Goal: Find specific page/section: Find specific page/section

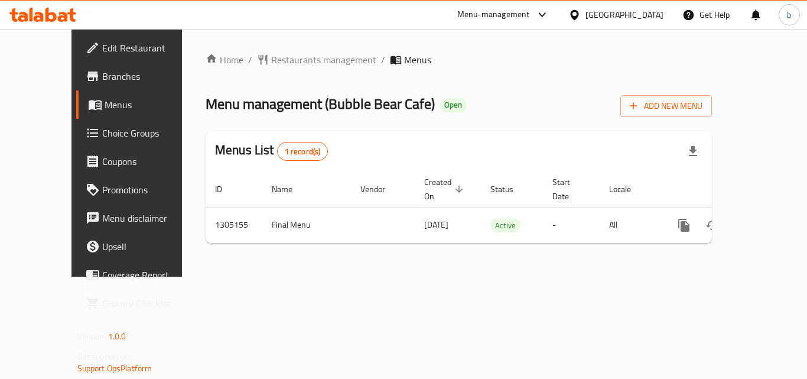
click at [34, 13] on icon at bounding box center [42, 15] width 67 height 14
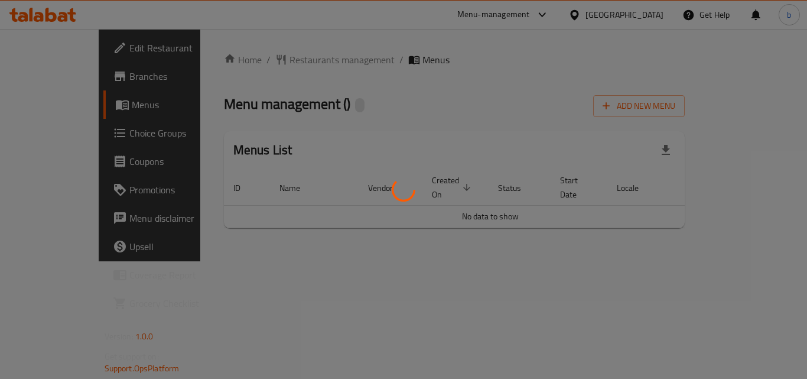
click at [54, 141] on div at bounding box center [403, 189] width 807 height 379
click at [54, 137] on div at bounding box center [403, 189] width 807 height 379
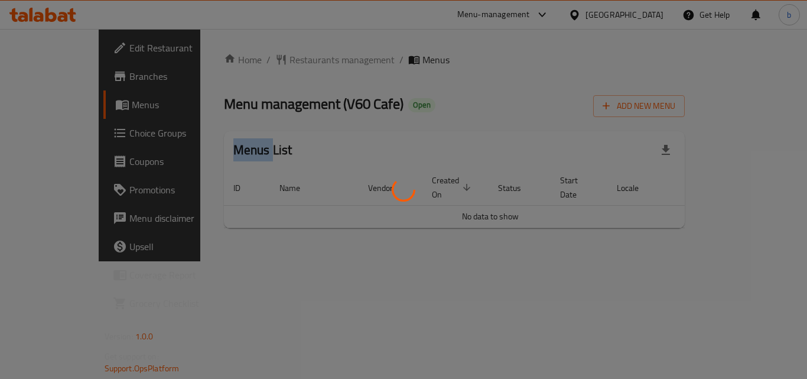
click at [54, 137] on div at bounding box center [403, 189] width 807 height 379
click at [54, 136] on div at bounding box center [403, 189] width 807 height 379
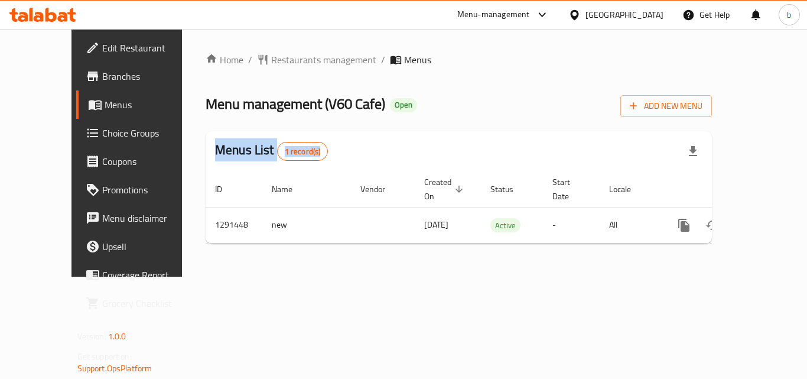
click at [102, 136] on span "Choice Groups" at bounding box center [149, 133] width 94 height 14
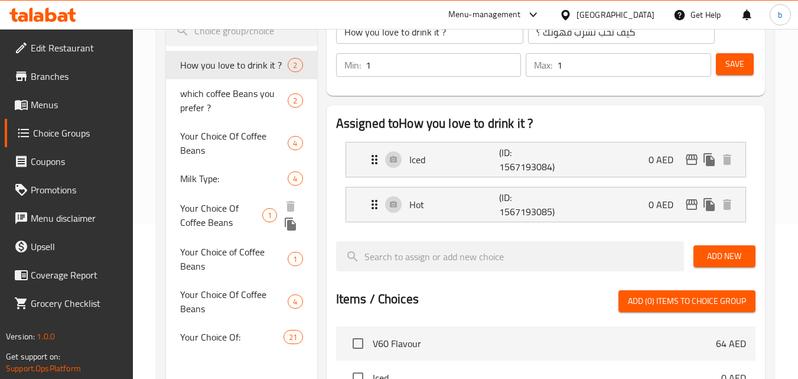
scroll to position [354, 0]
